Goal: Information Seeking & Learning: Learn about a topic

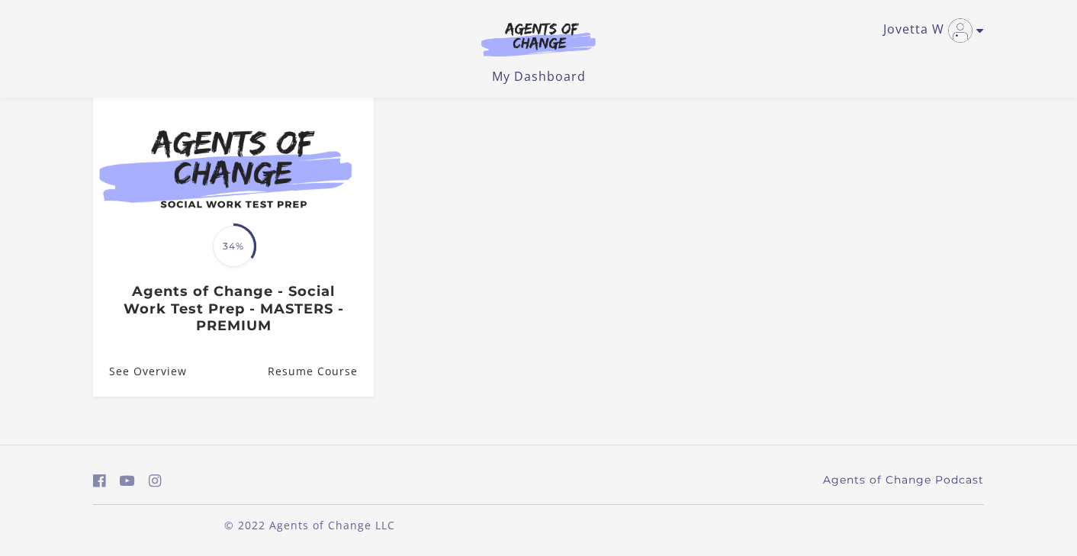
scroll to position [144, 0]
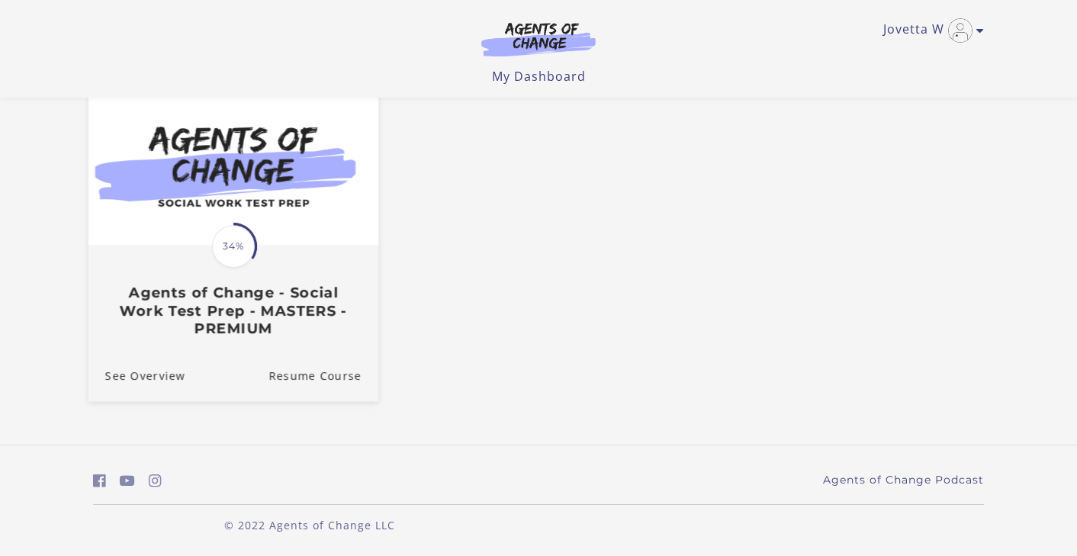
click at [254, 290] on h3 "Agents of Change - Social Work Test Prep - MASTERS - PREMIUM" at bounding box center [233, 310] width 256 height 53
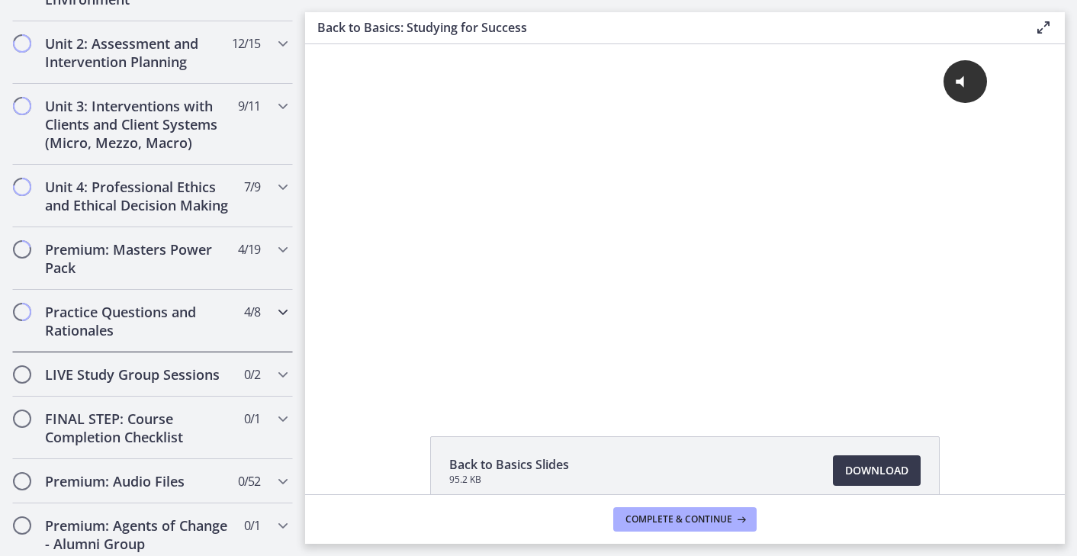
scroll to position [1118, 0]
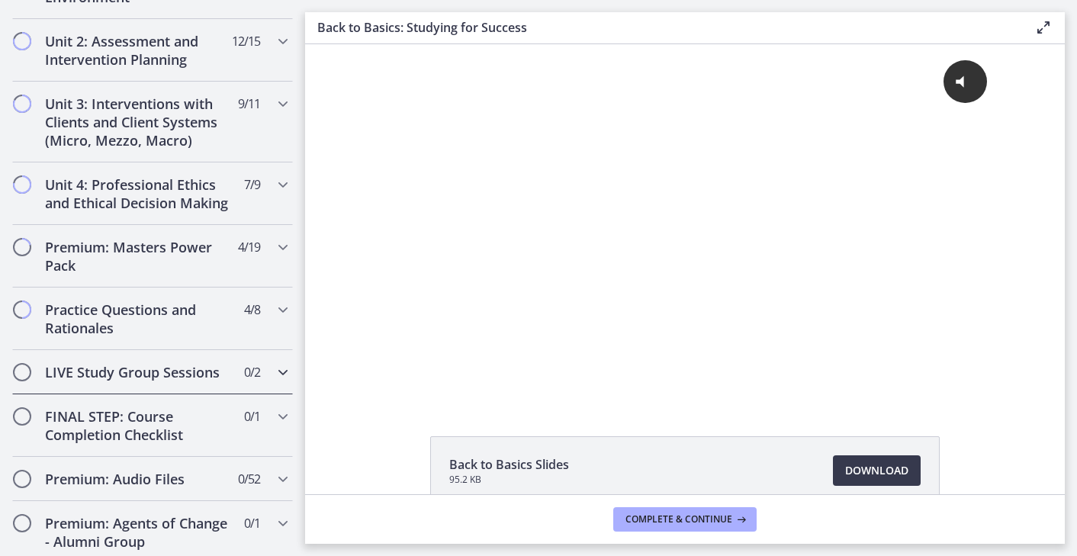
click at [235, 359] on div "LIVE Study Group Sessions 0 / 2 Completed" at bounding box center [152, 372] width 281 height 44
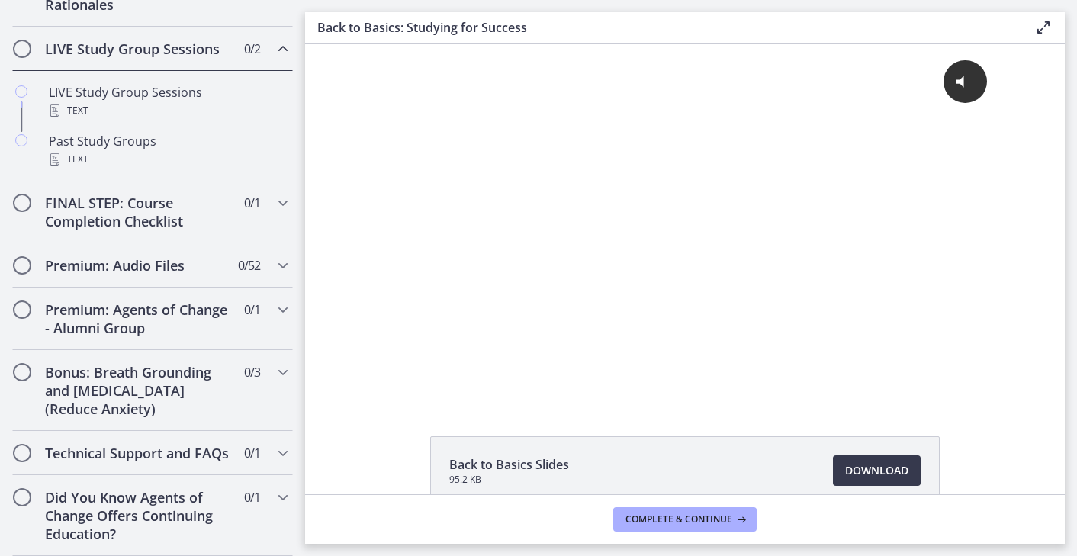
scroll to position [837, 0]
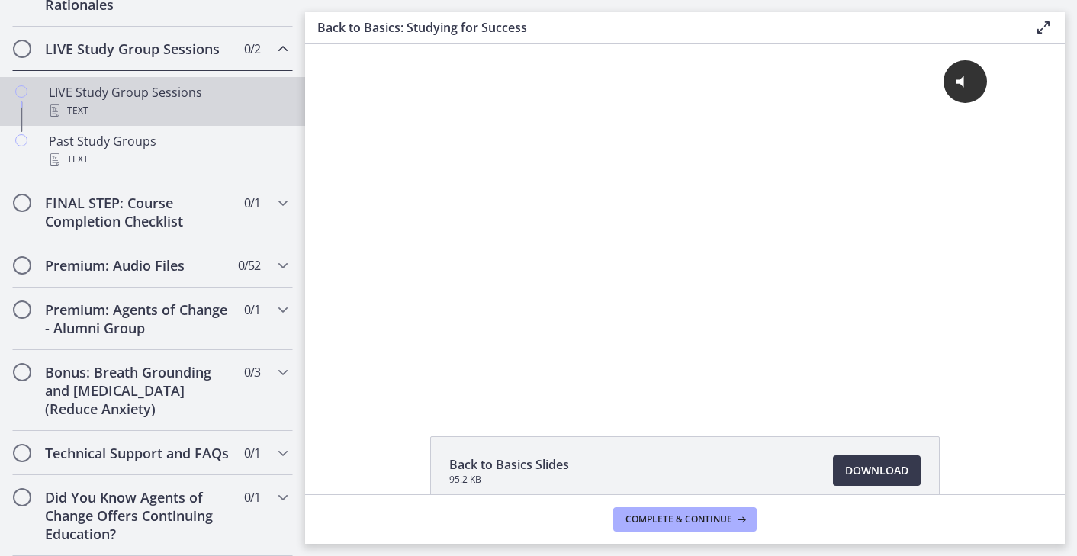
click at [93, 110] on div "Text" at bounding box center [168, 110] width 238 height 18
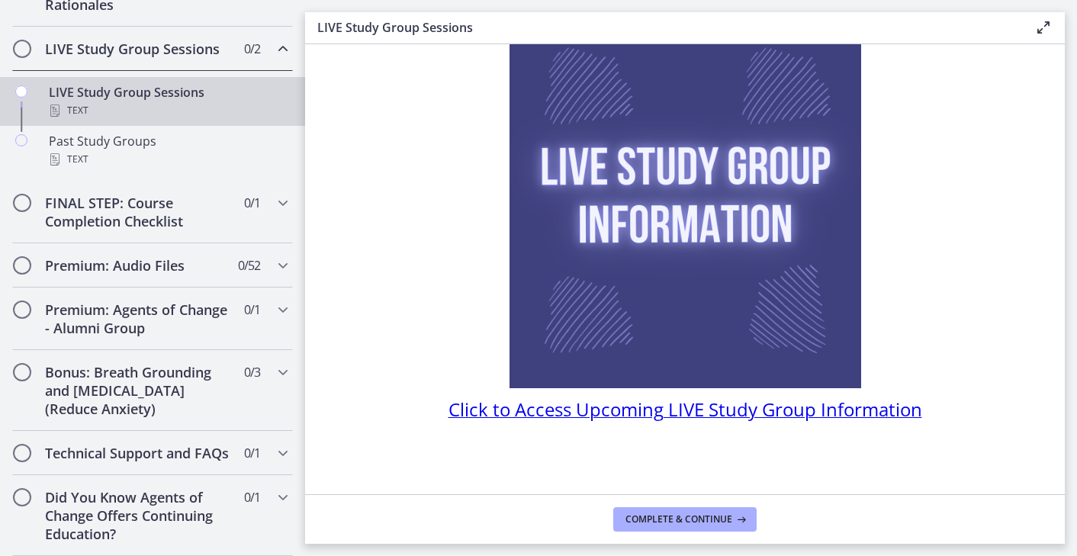
scroll to position [104, 0]
click at [537, 411] on span "Click to Access Upcoming LIVE Study Group Information" at bounding box center [685, 409] width 474 height 25
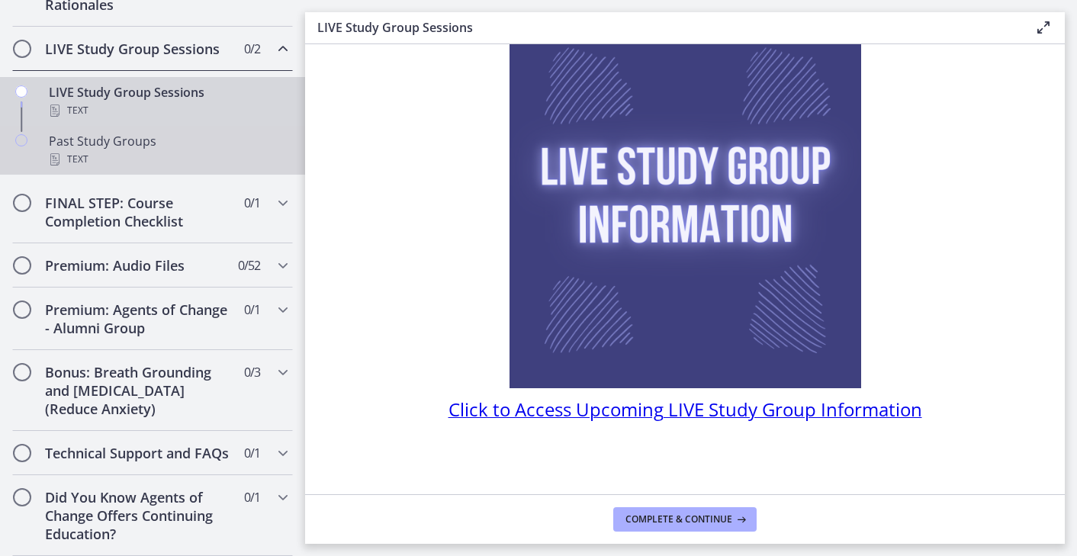
click at [119, 142] on div "Past Study Groups Text" at bounding box center [168, 150] width 238 height 37
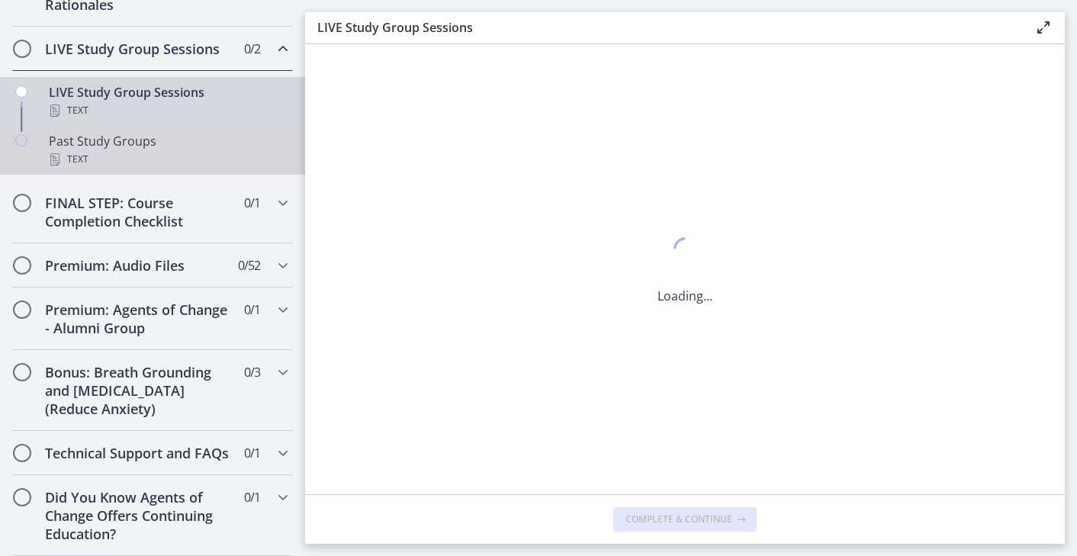
scroll to position [0, 0]
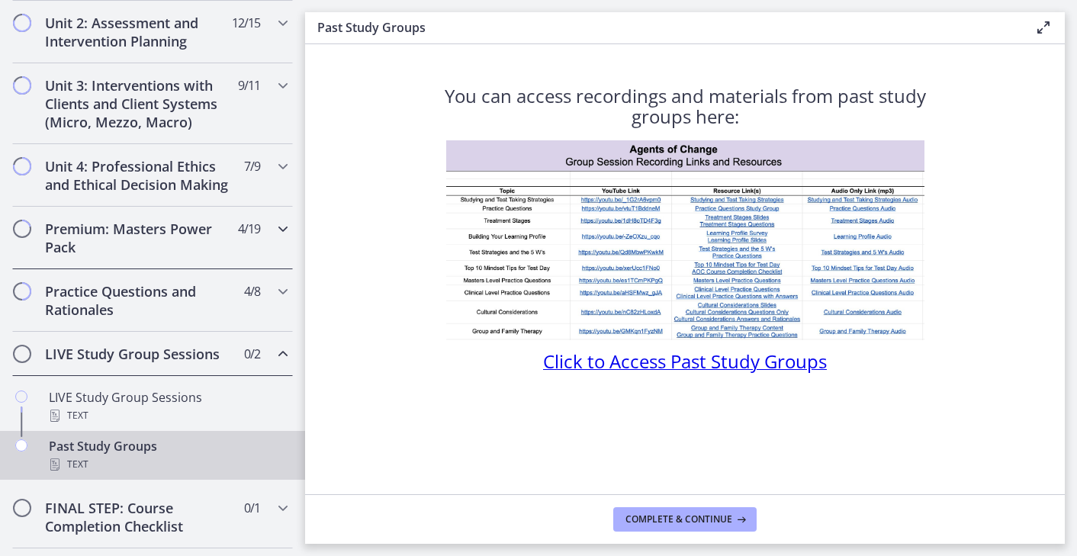
scroll to position [529, 0]
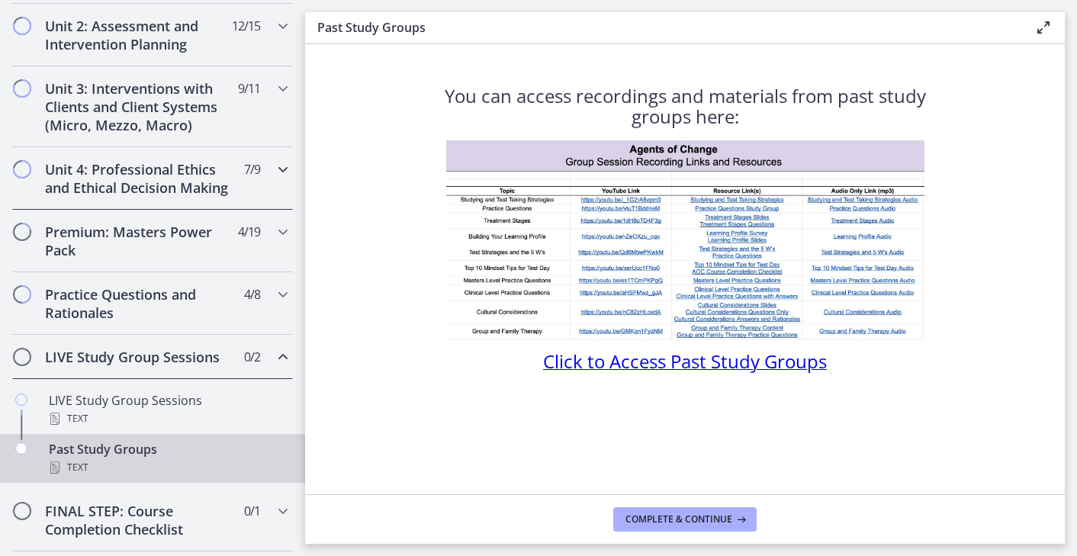
click at [131, 162] on h2 "Unit 4: Professional Ethics and Ethical Decision Making" at bounding box center [138, 178] width 186 height 37
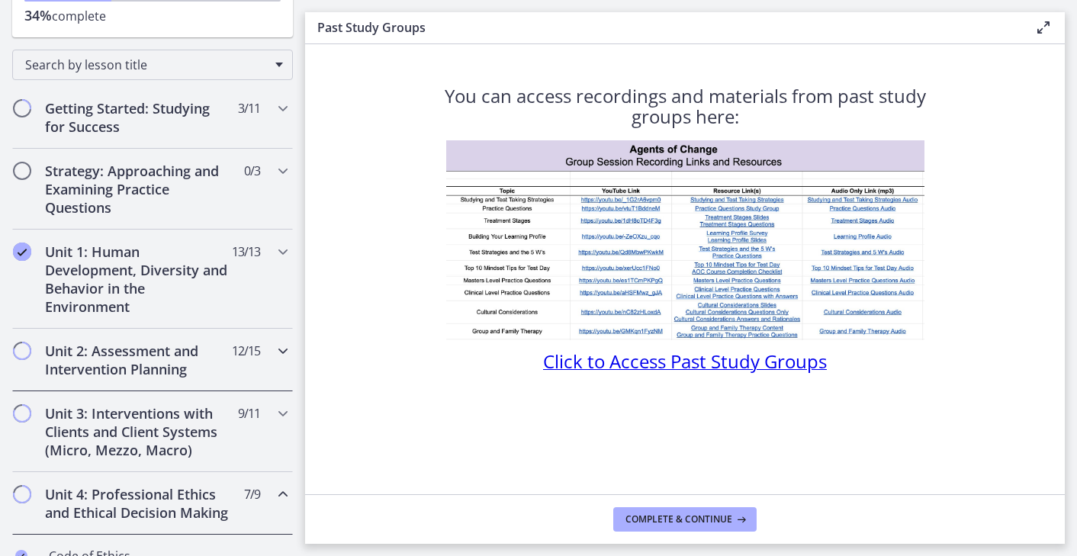
scroll to position [194, 0]
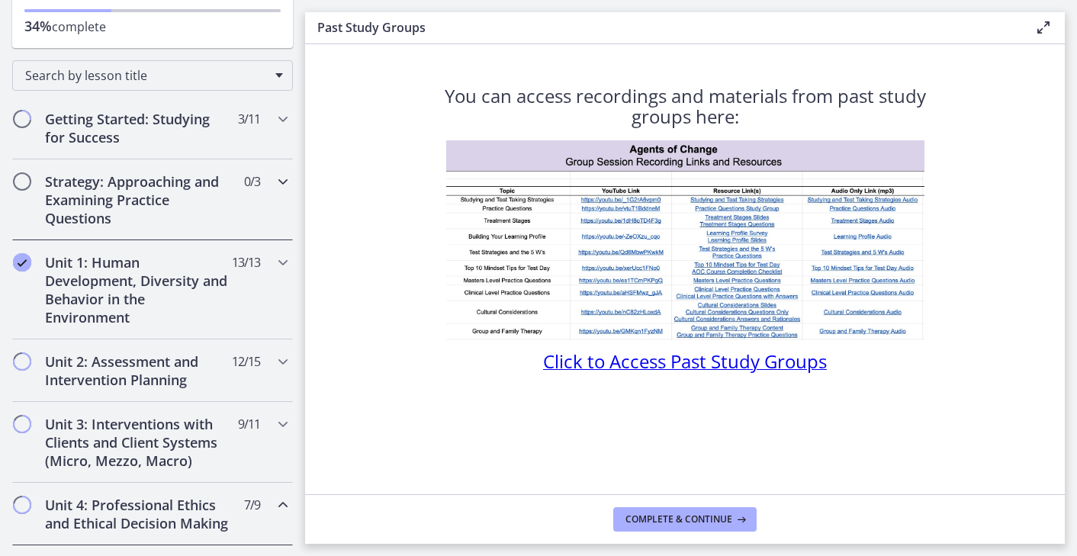
click at [209, 210] on h2 "Strategy: Approaching and Examining Practice Questions" at bounding box center [138, 199] width 186 height 55
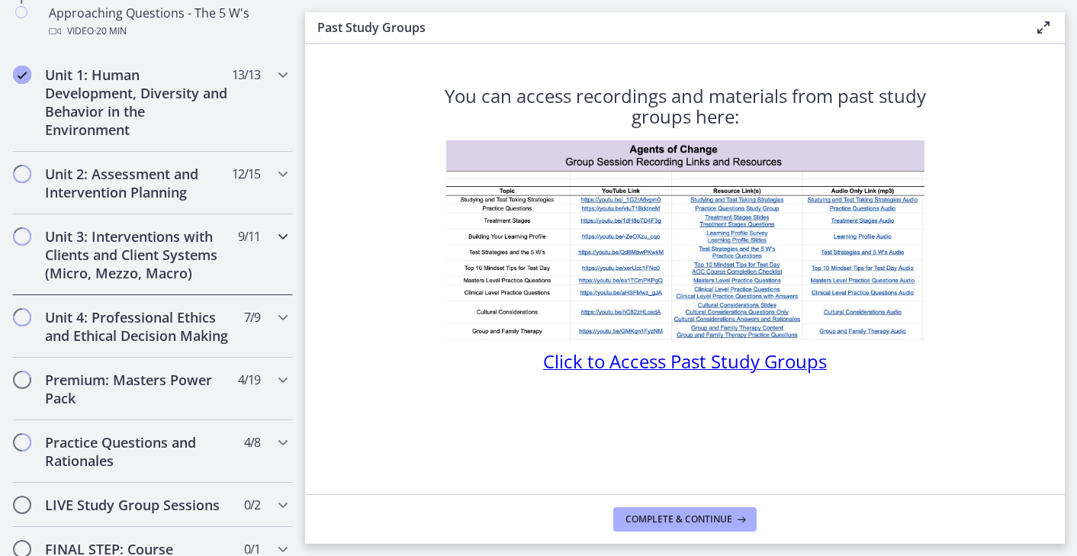
scroll to position [594, 0]
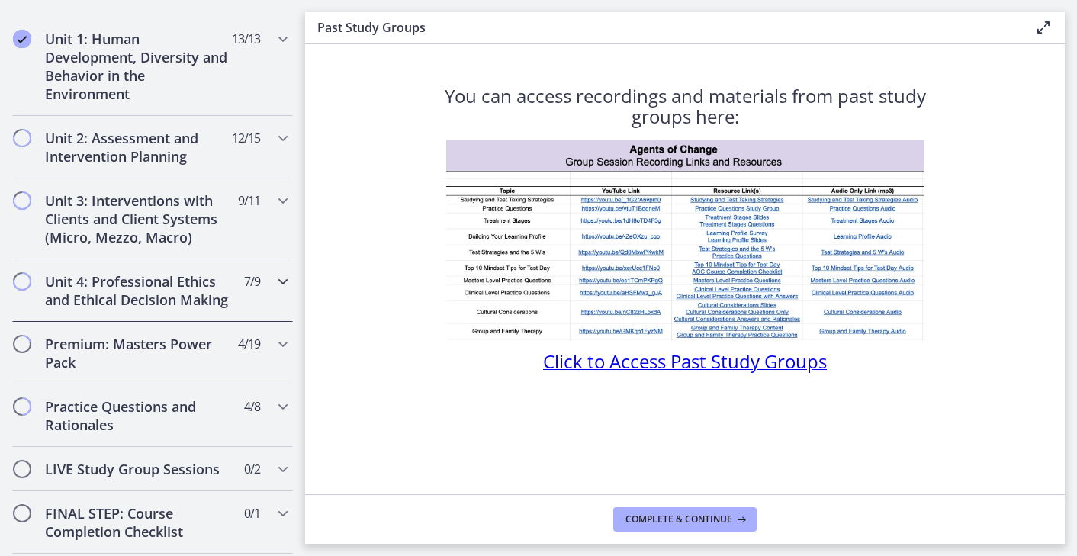
click at [179, 283] on h2 "Unit 4: Professional Ethics and Ethical Decision Making" at bounding box center [138, 290] width 186 height 37
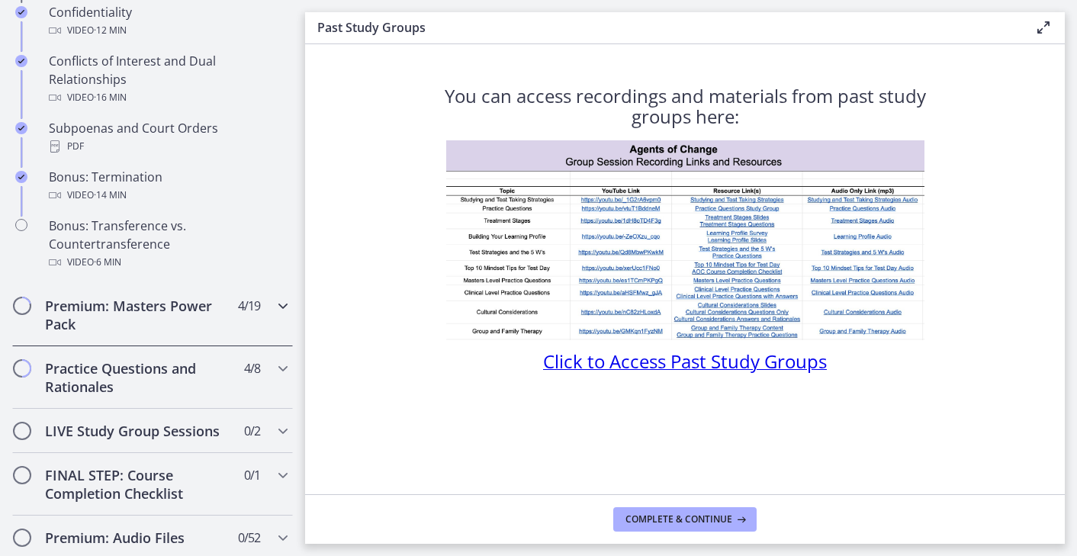
scroll to position [944, 0]
click at [183, 361] on h2 "Practice Questions and Rationales" at bounding box center [138, 376] width 186 height 37
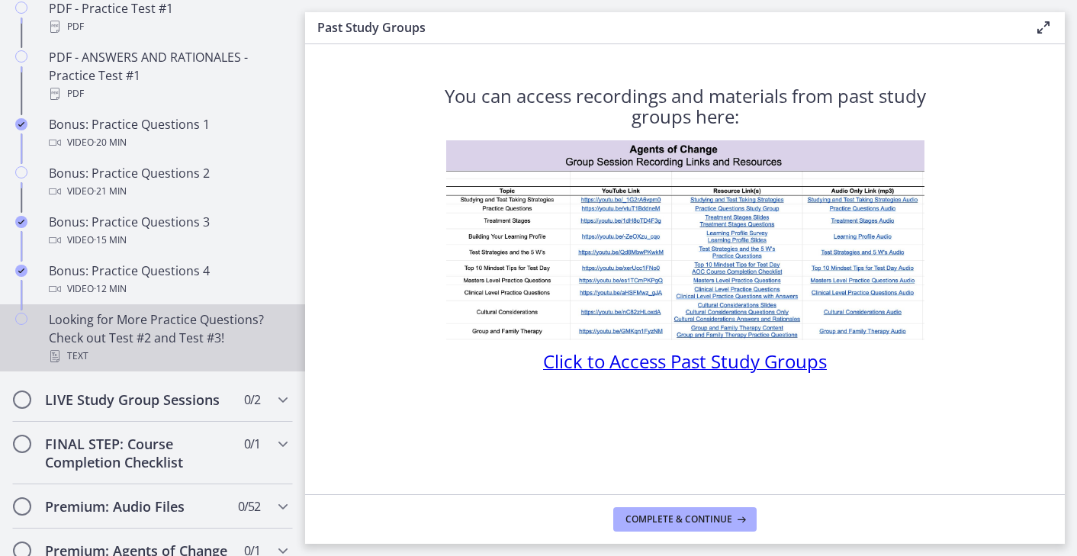
click at [182, 342] on div "Looking for More Practice Questions? Check out Test #2 and Test #3! Text" at bounding box center [168, 337] width 238 height 55
